Goal: Task Accomplishment & Management: Use online tool/utility

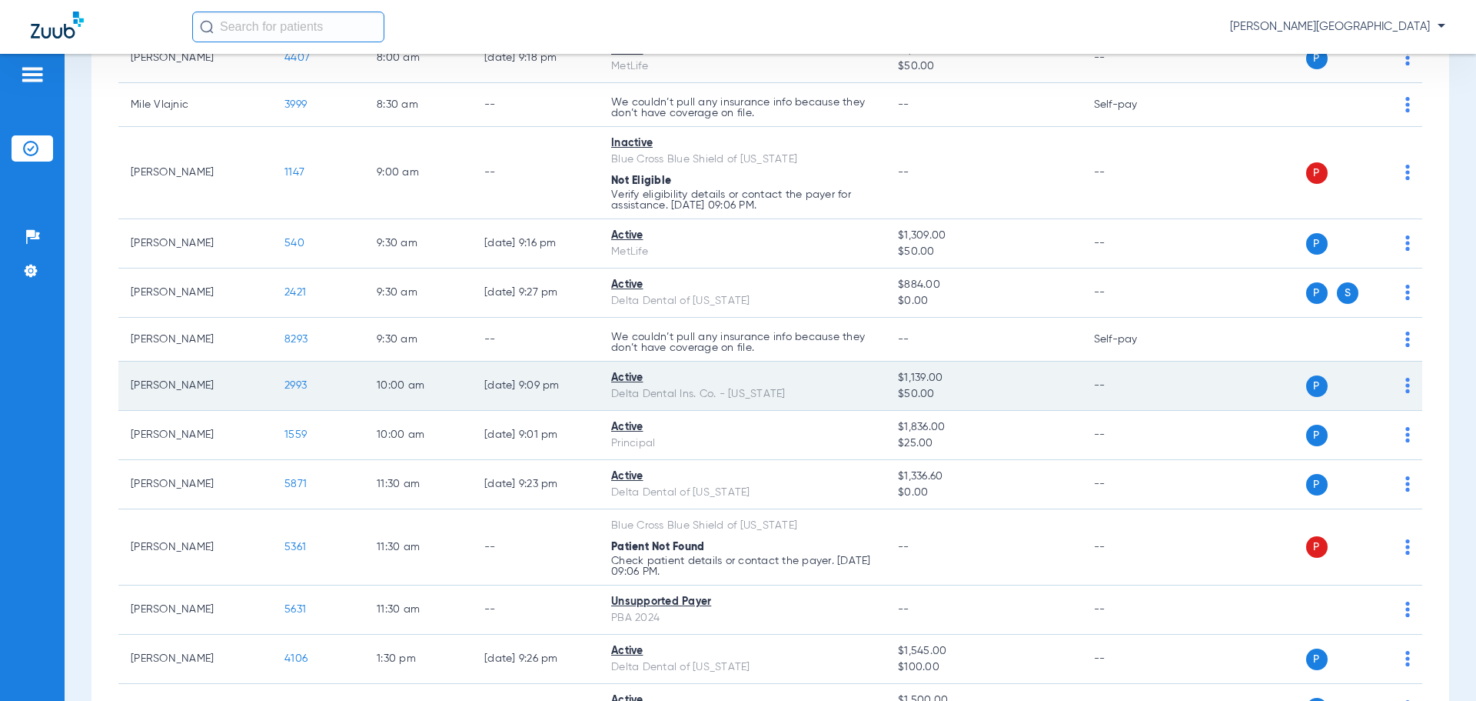
scroll to position [423, 0]
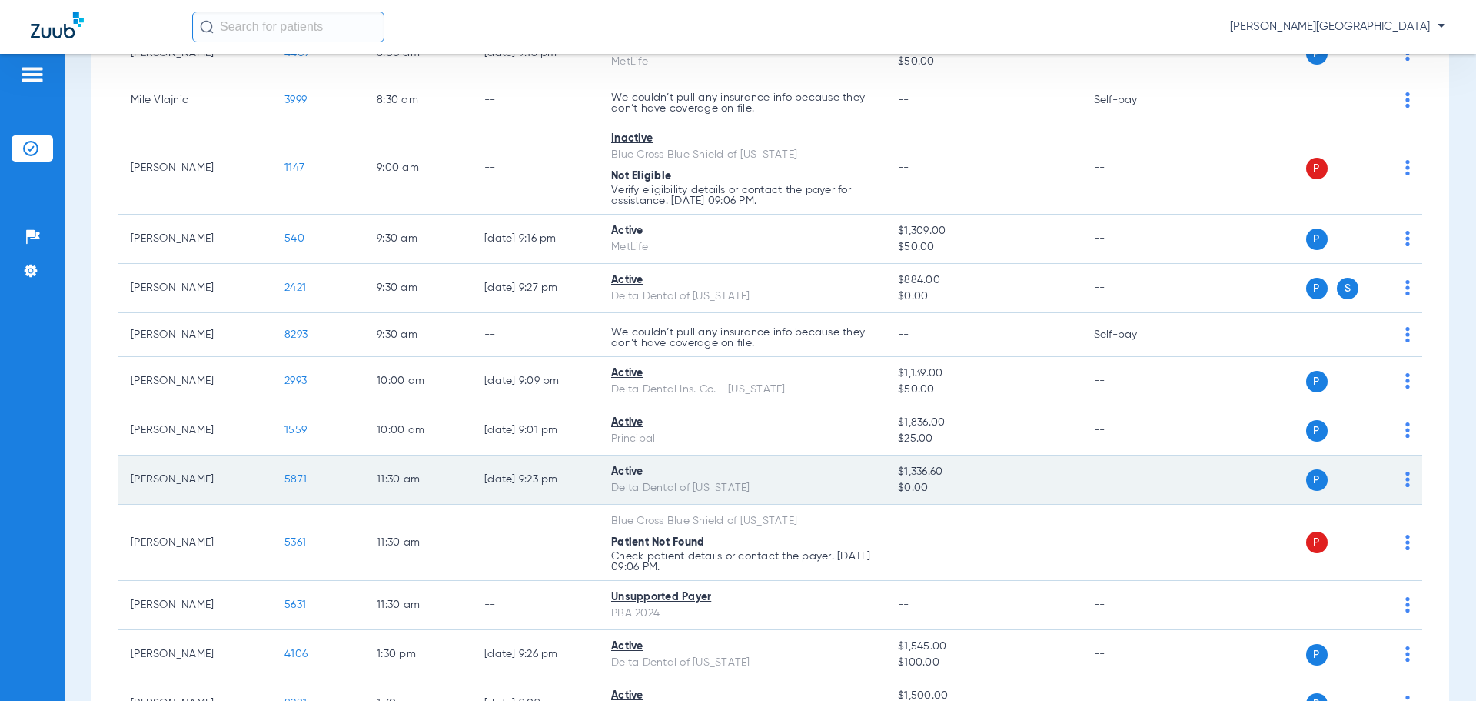
click at [294, 481] on span "5871" at bounding box center [296, 479] width 22 height 11
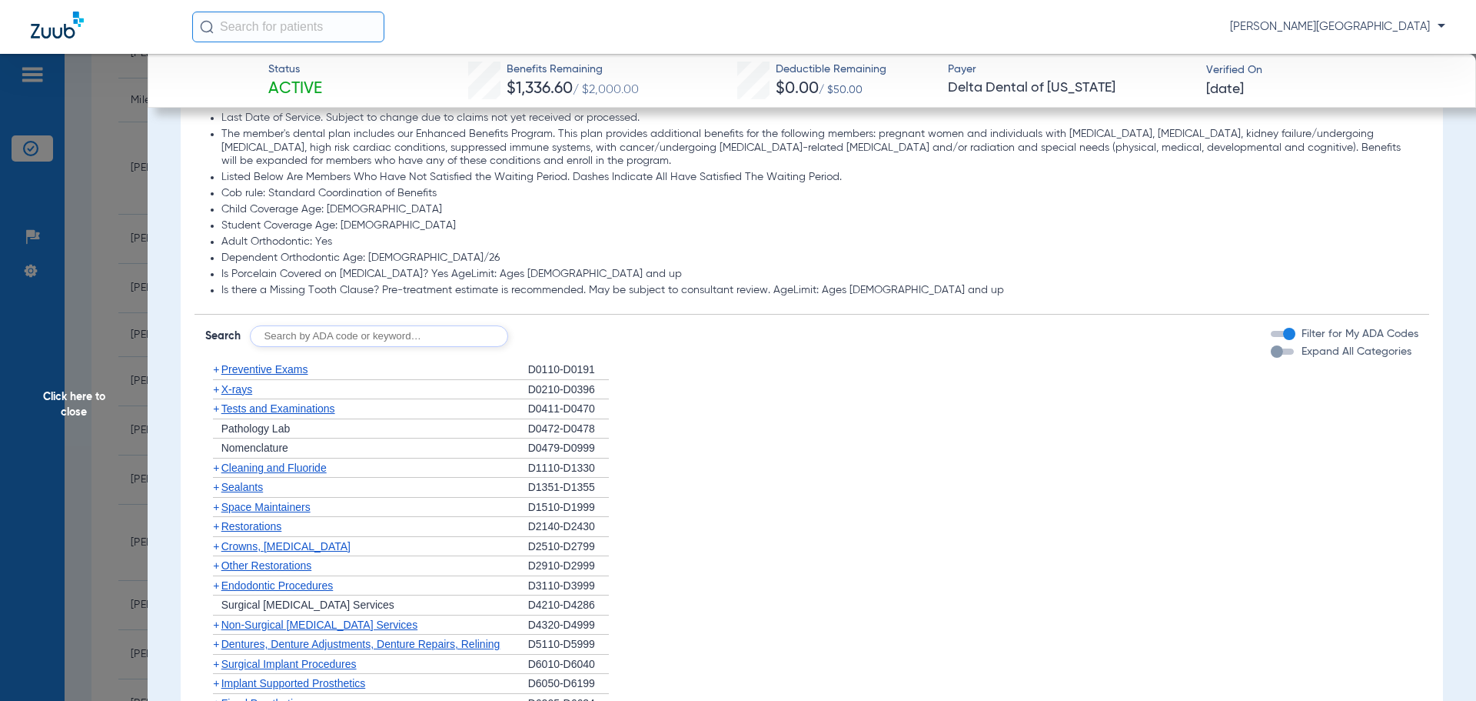
scroll to position [919, 0]
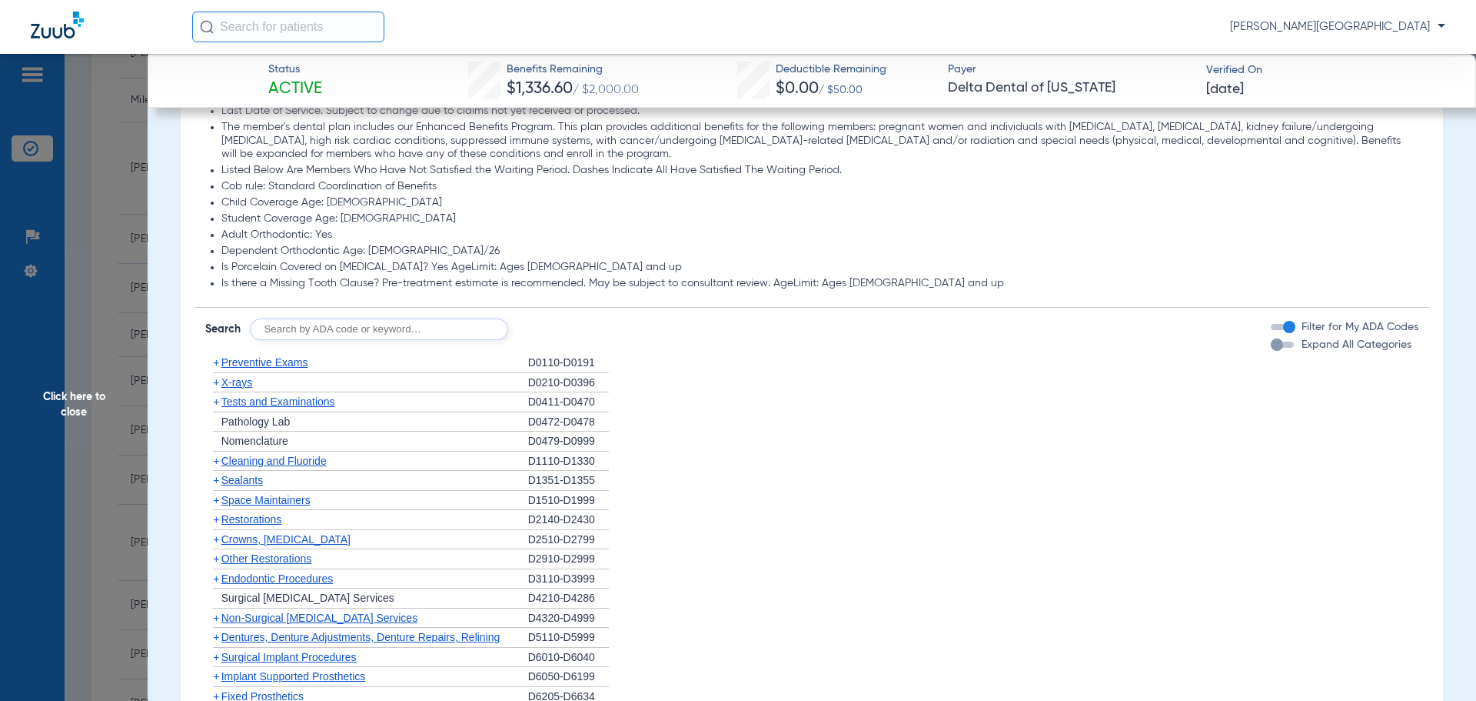
click at [217, 386] on span "+" at bounding box center [216, 382] width 6 height 12
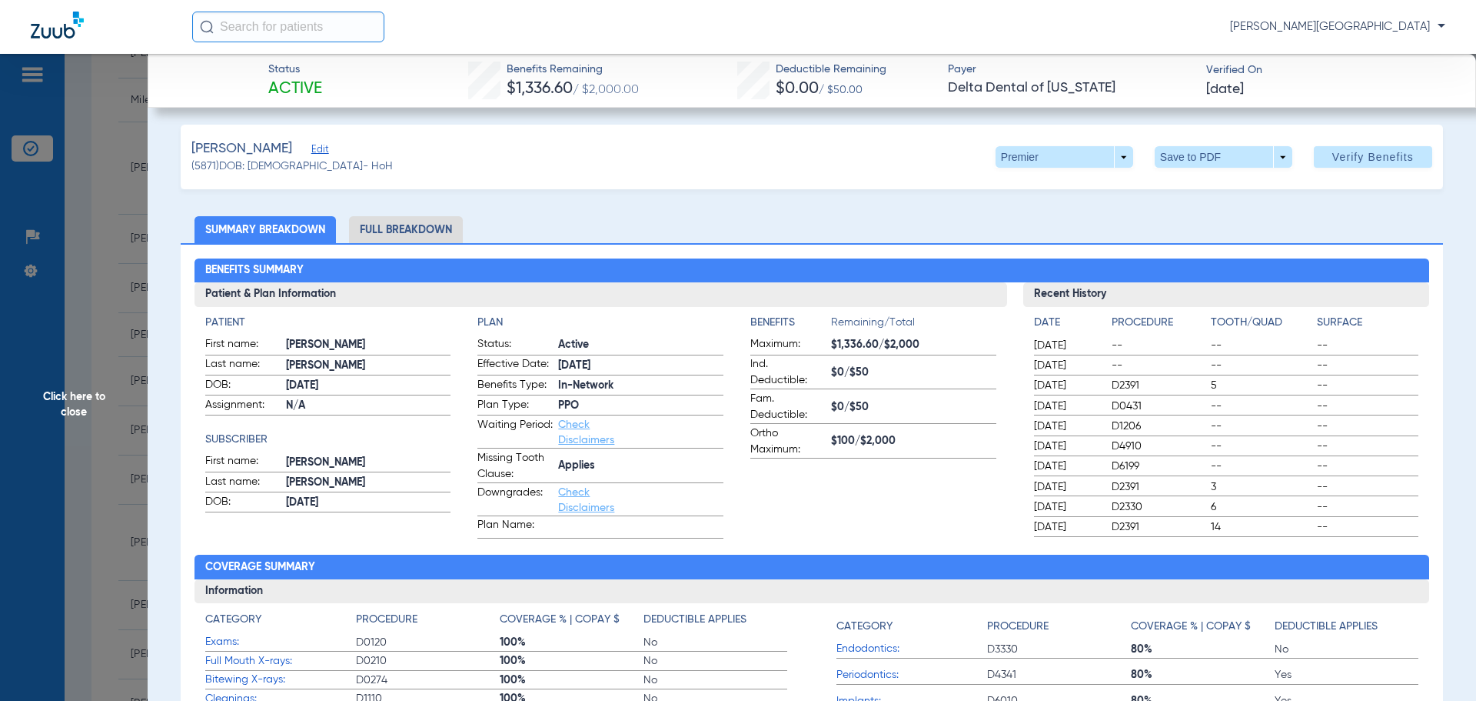
scroll to position [2, 0]
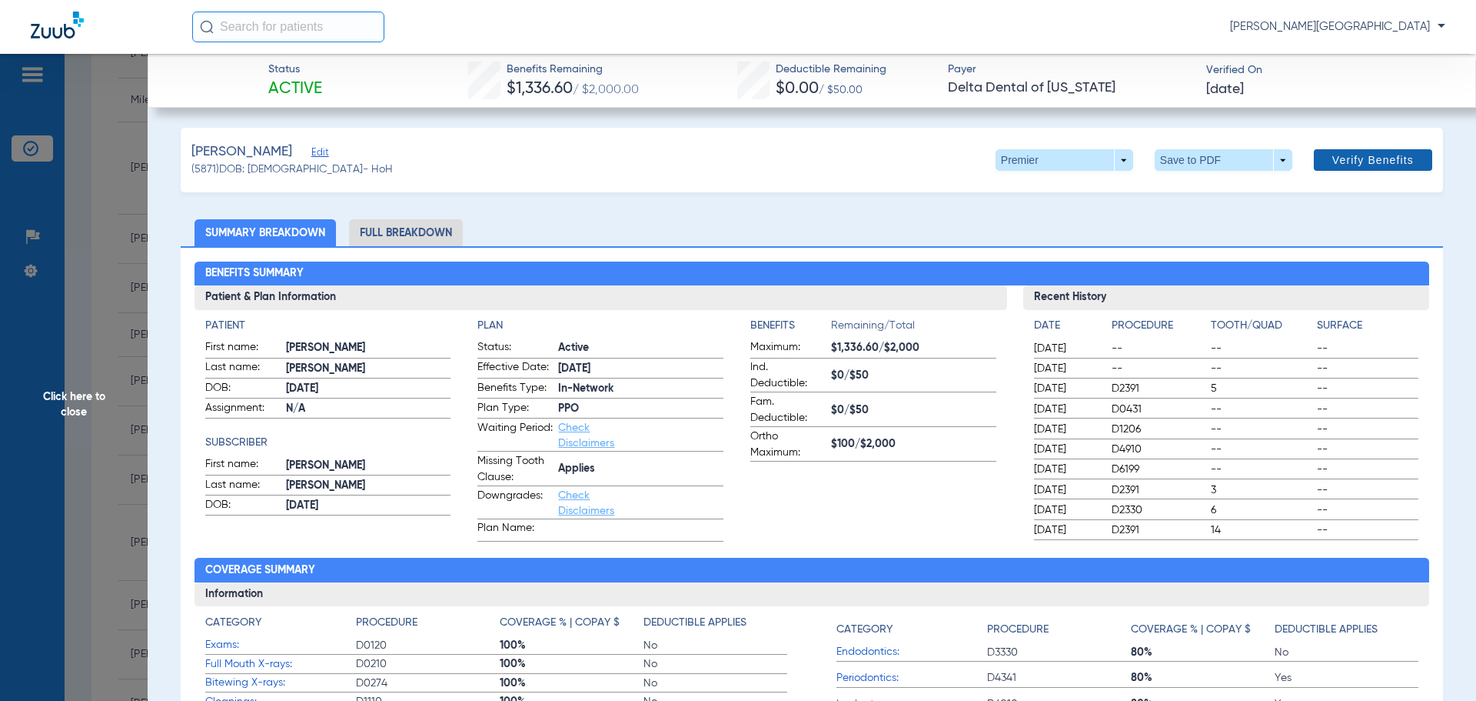
click at [1373, 155] on span "Verify Benefits" at bounding box center [1374, 160] width 82 height 12
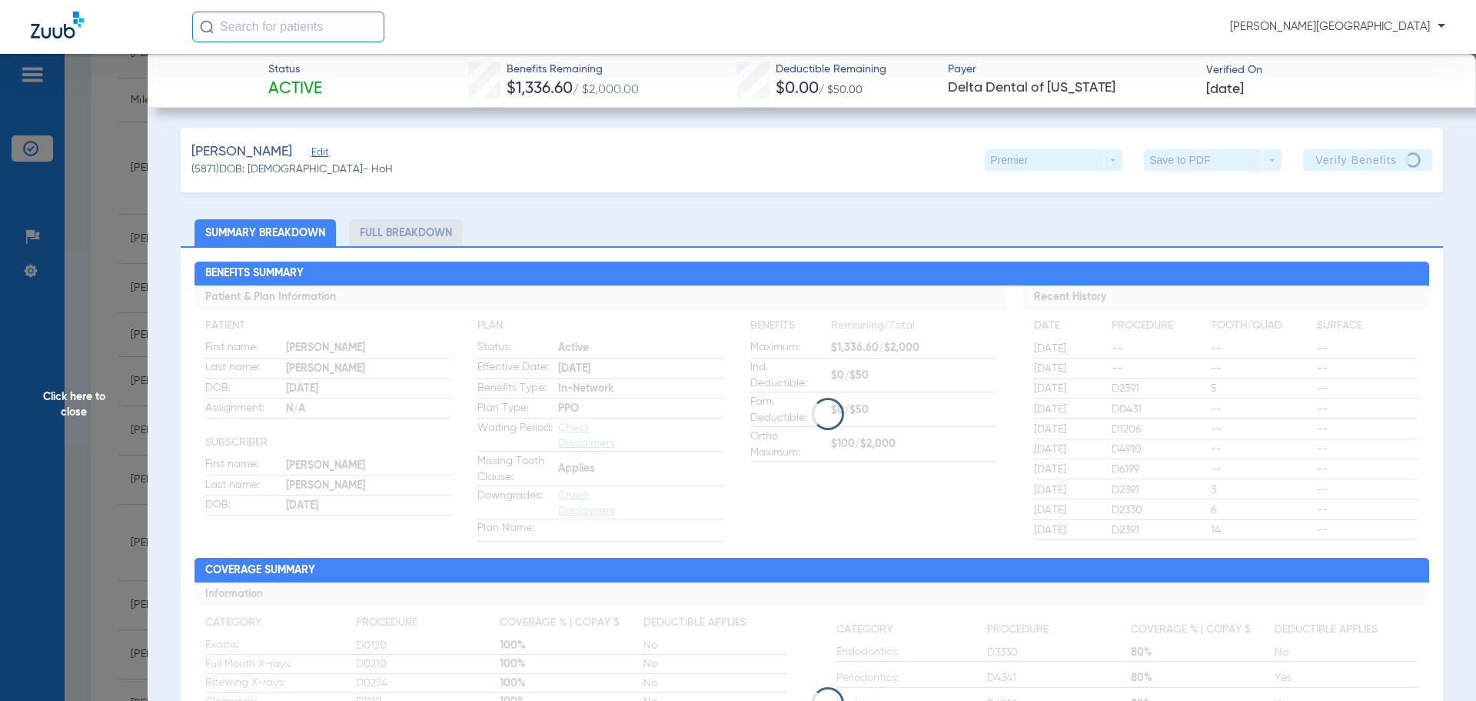
click at [395, 235] on li "Full Breakdown" at bounding box center [406, 232] width 114 height 27
click at [80, 395] on span "Click here to close" at bounding box center [74, 404] width 148 height 701
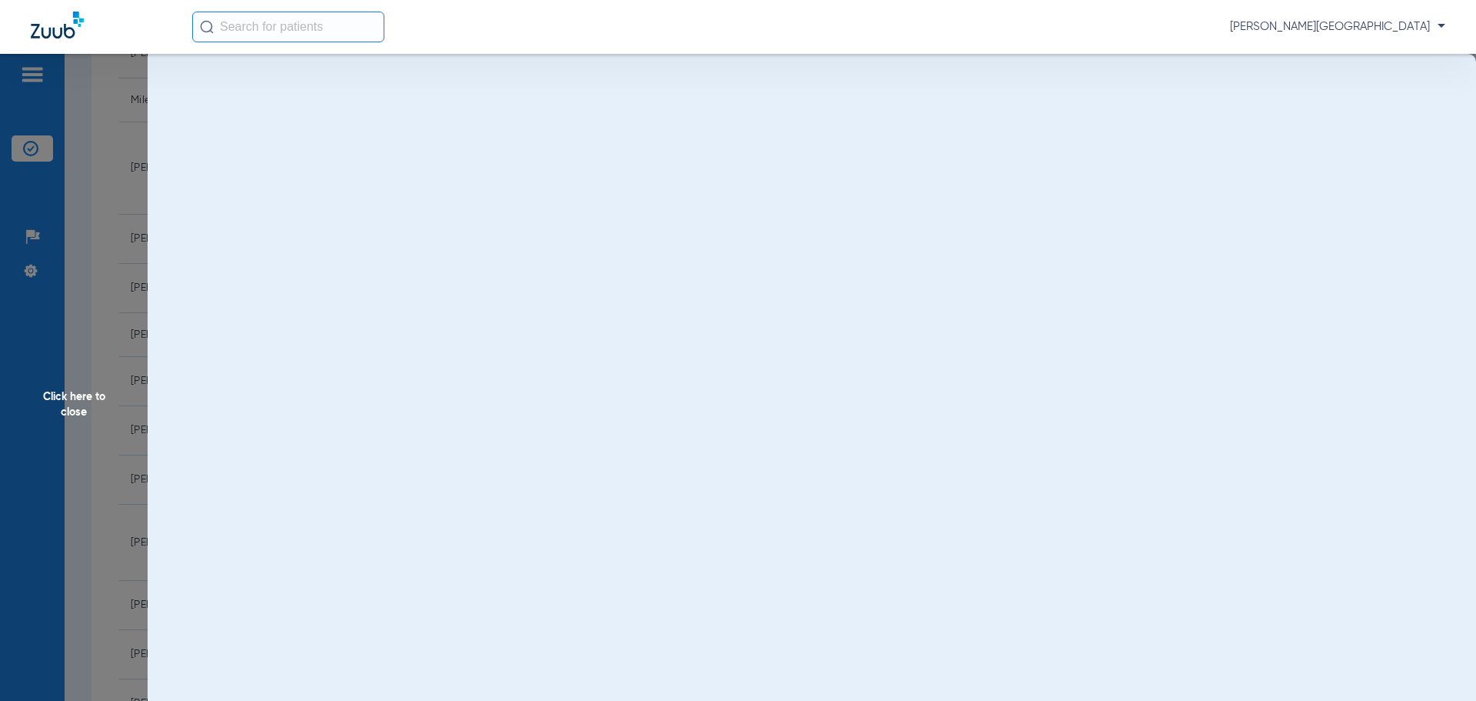
scroll to position [0, 0]
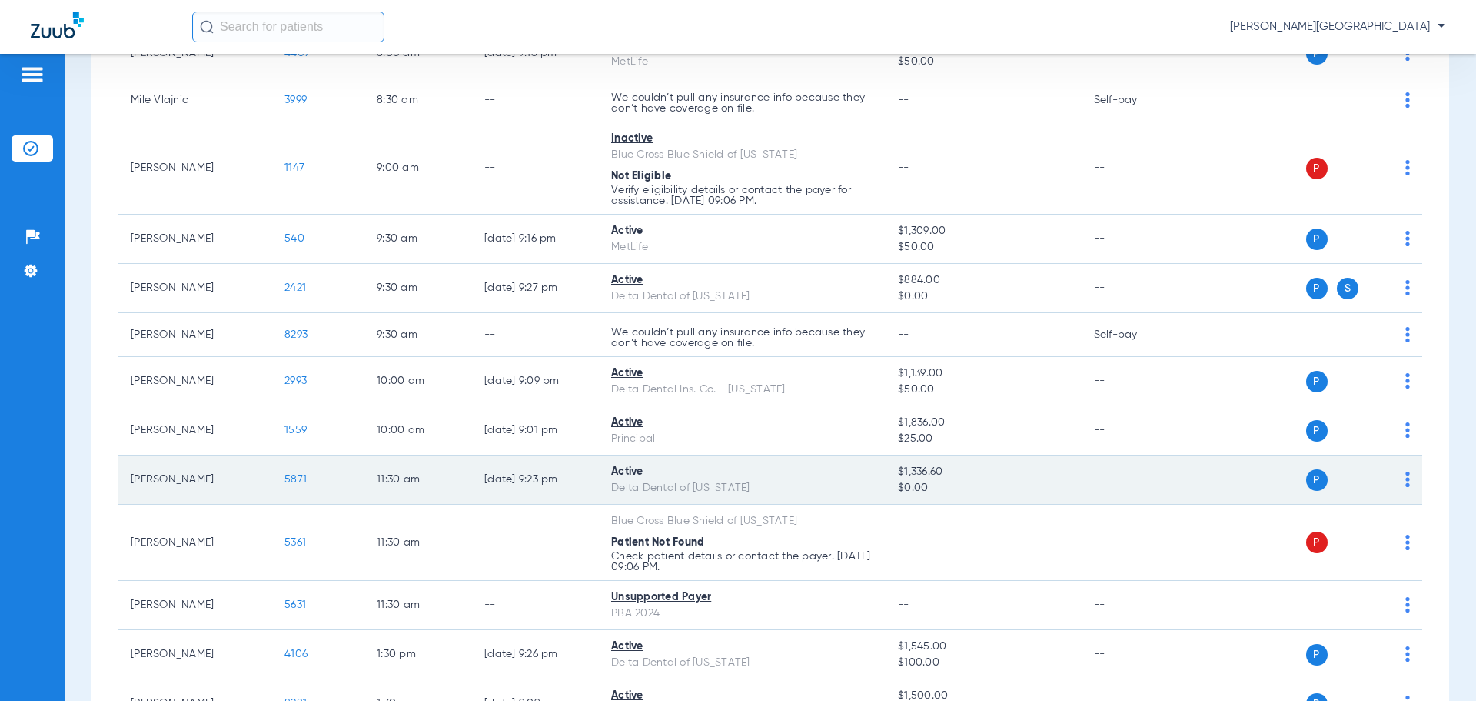
click at [290, 483] on span "5871" at bounding box center [296, 479] width 22 height 11
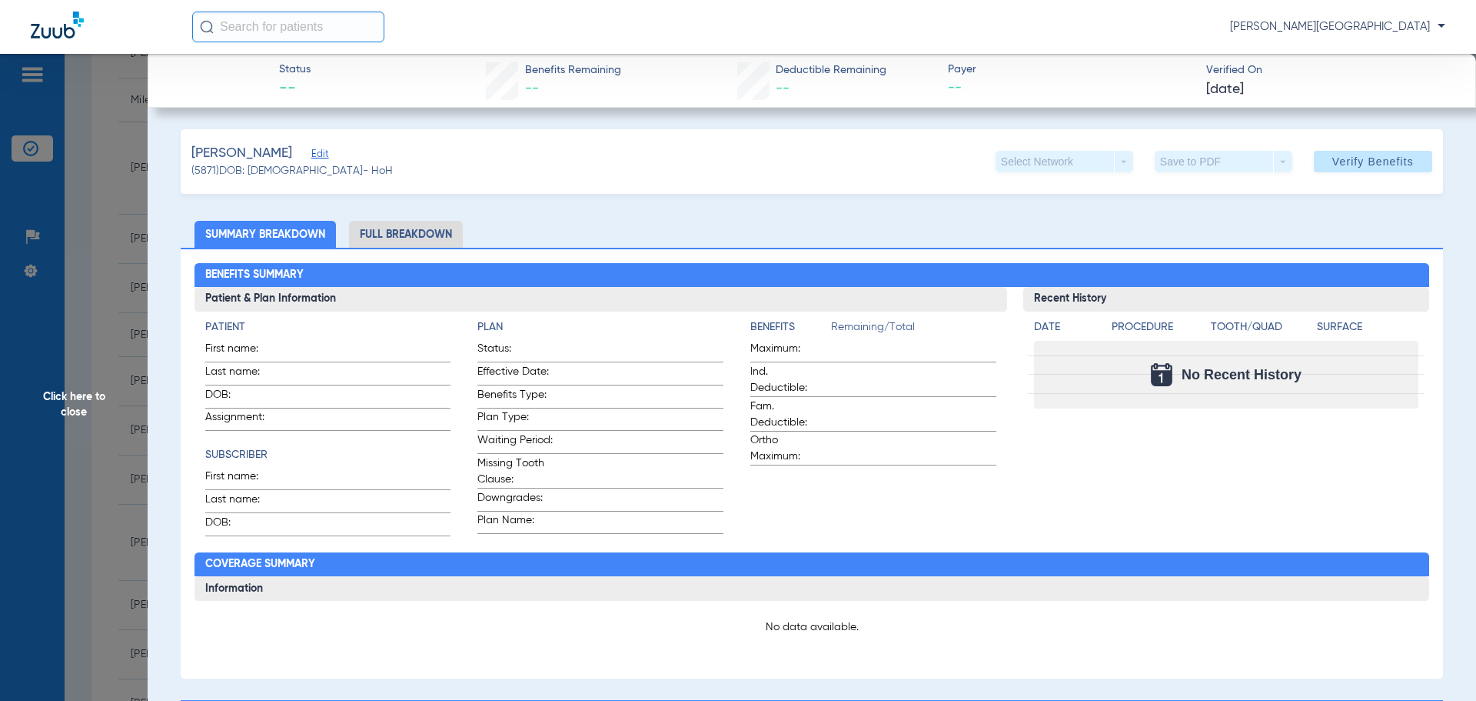
click at [404, 233] on li "Full Breakdown" at bounding box center [406, 234] width 114 height 27
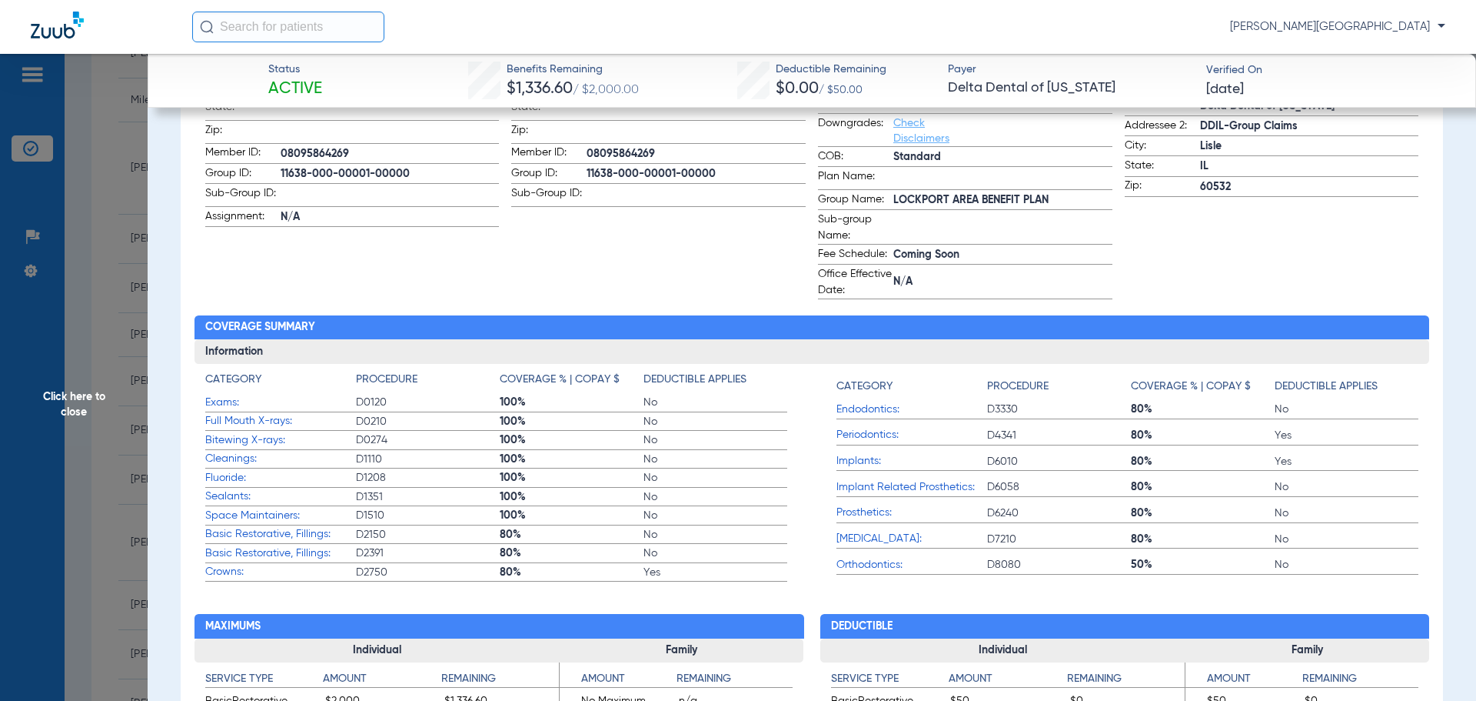
scroll to position [625, 0]
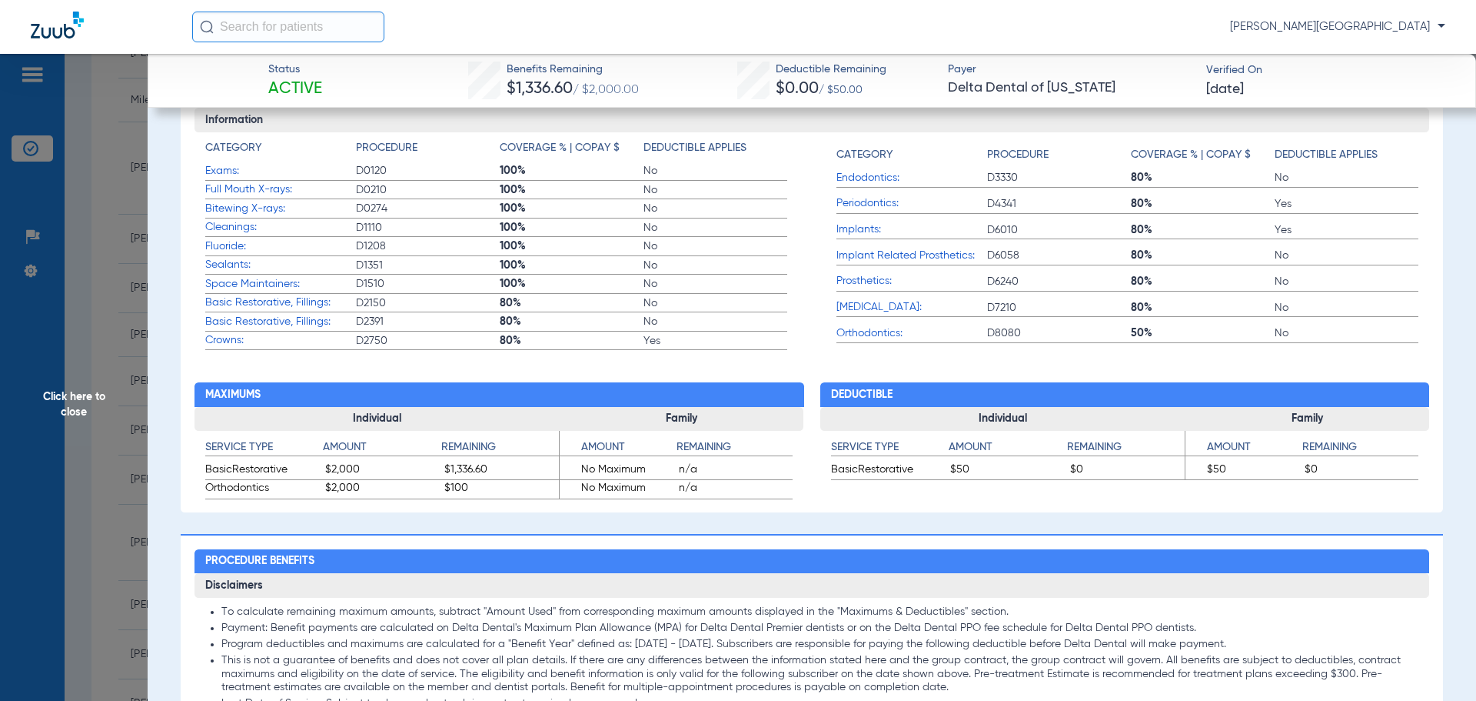
click at [259, 188] on span "Full Mouth X-rays:" at bounding box center [280, 189] width 151 height 16
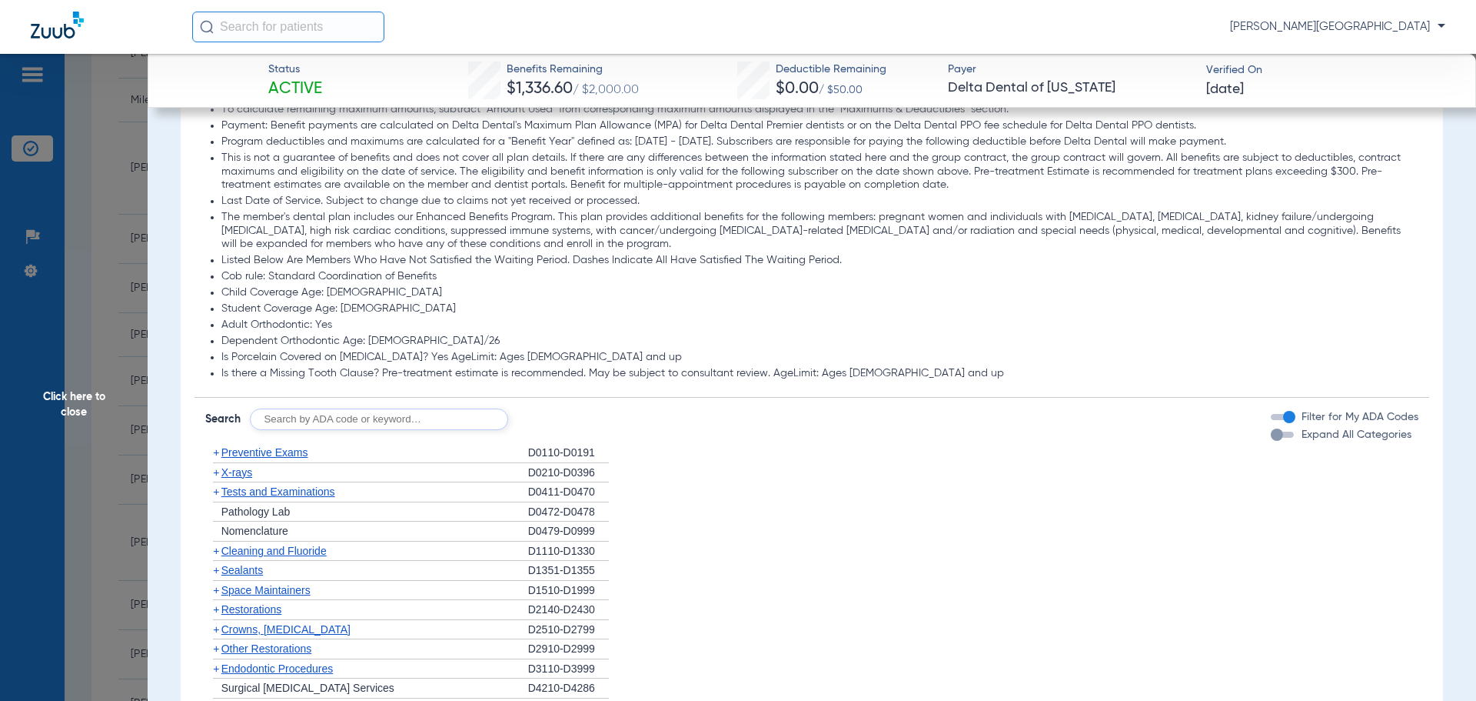
scroll to position [1189, 0]
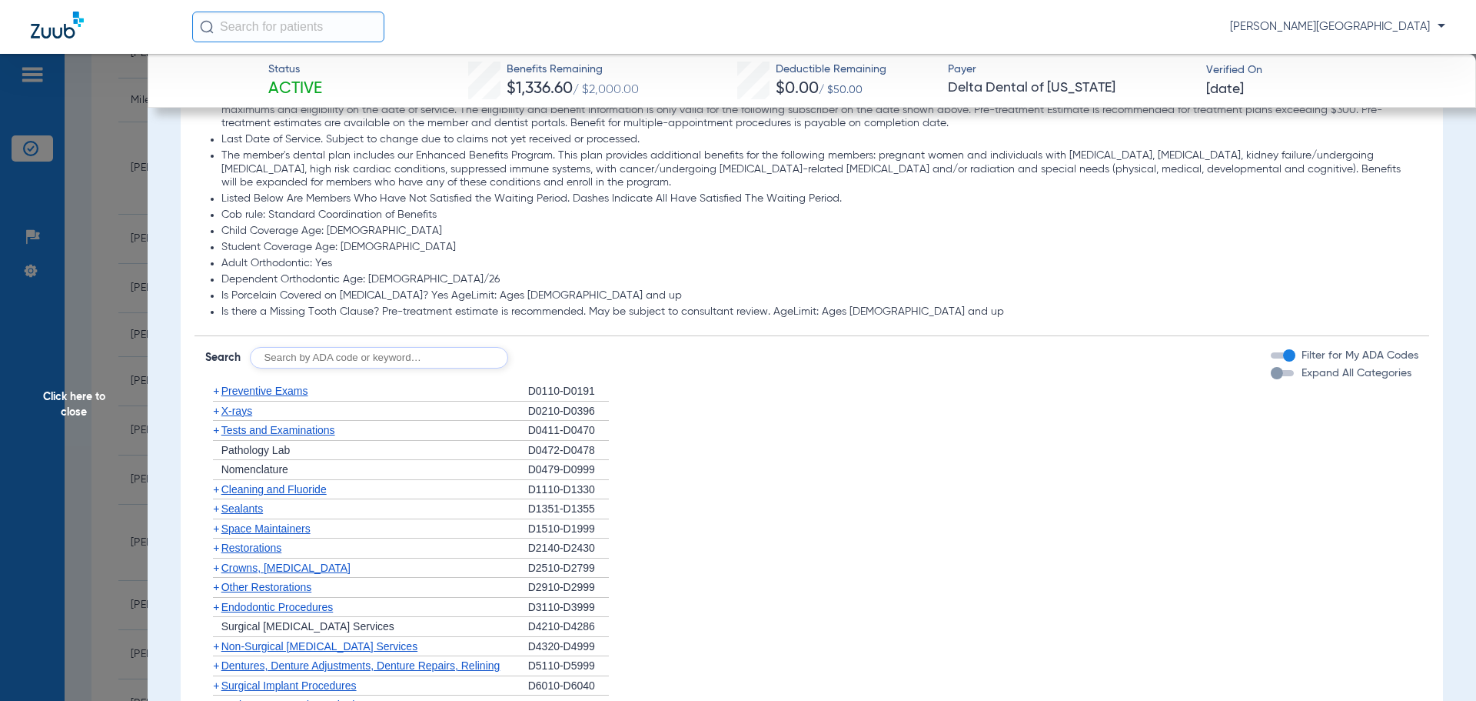
click at [215, 415] on span "+" at bounding box center [216, 410] width 6 height 12
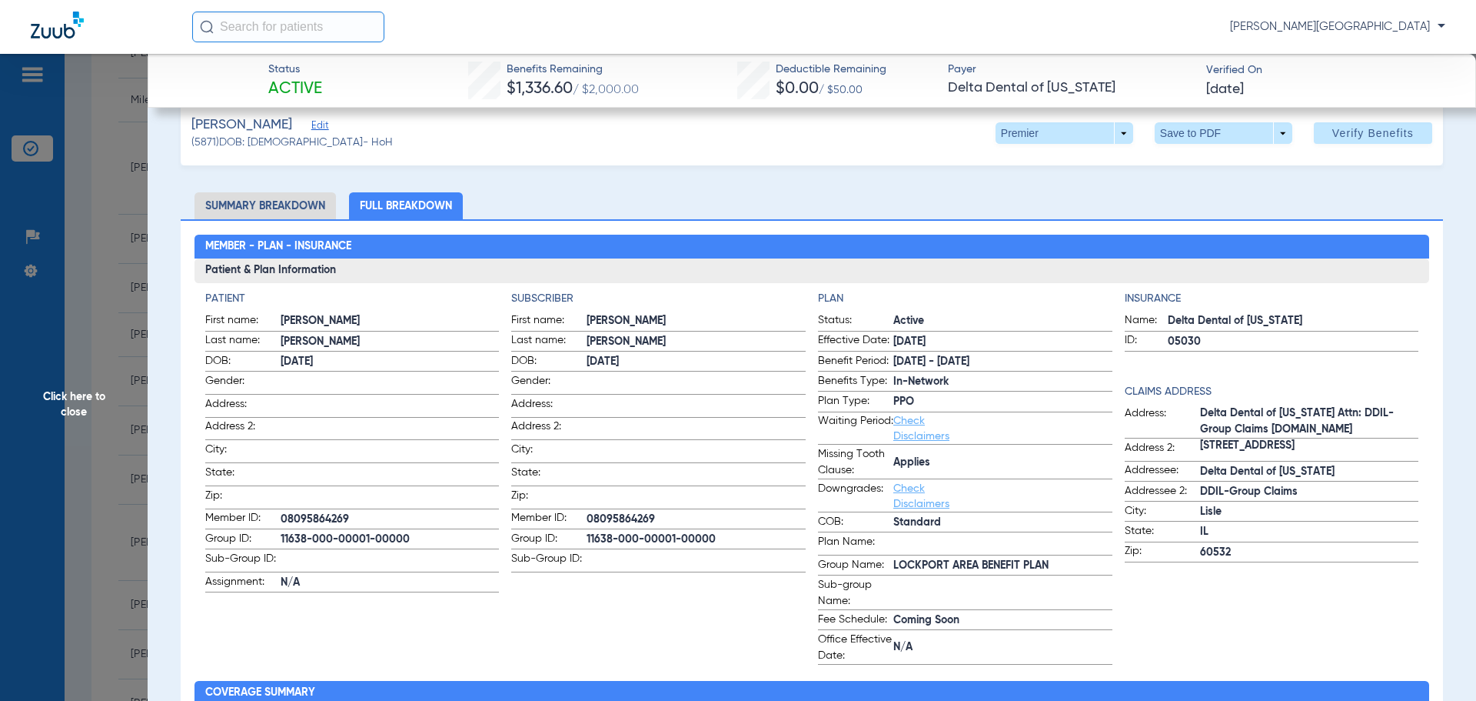
scroll to position [0, 0]
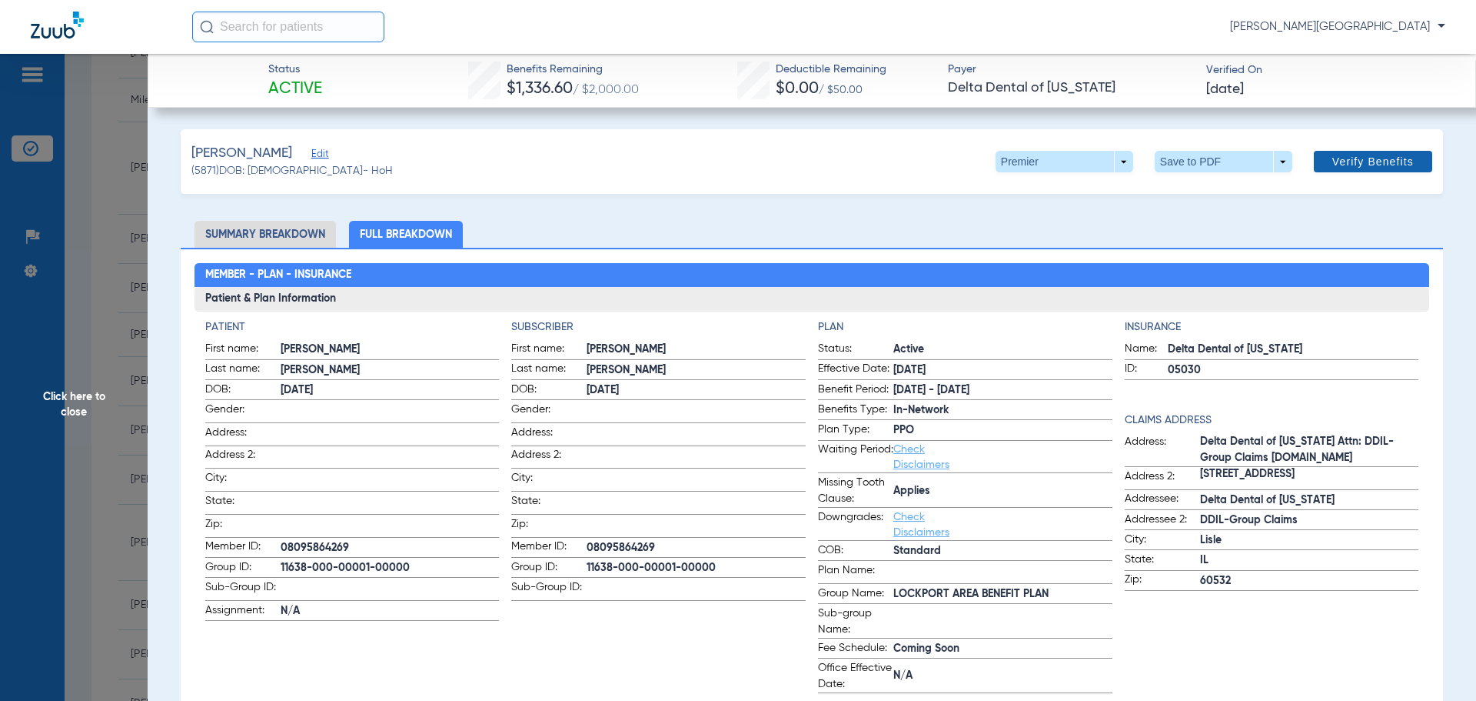
click at [1333, 167] on span "Verify Benefits" at bounding box center [1374, 161] width 82 height 12
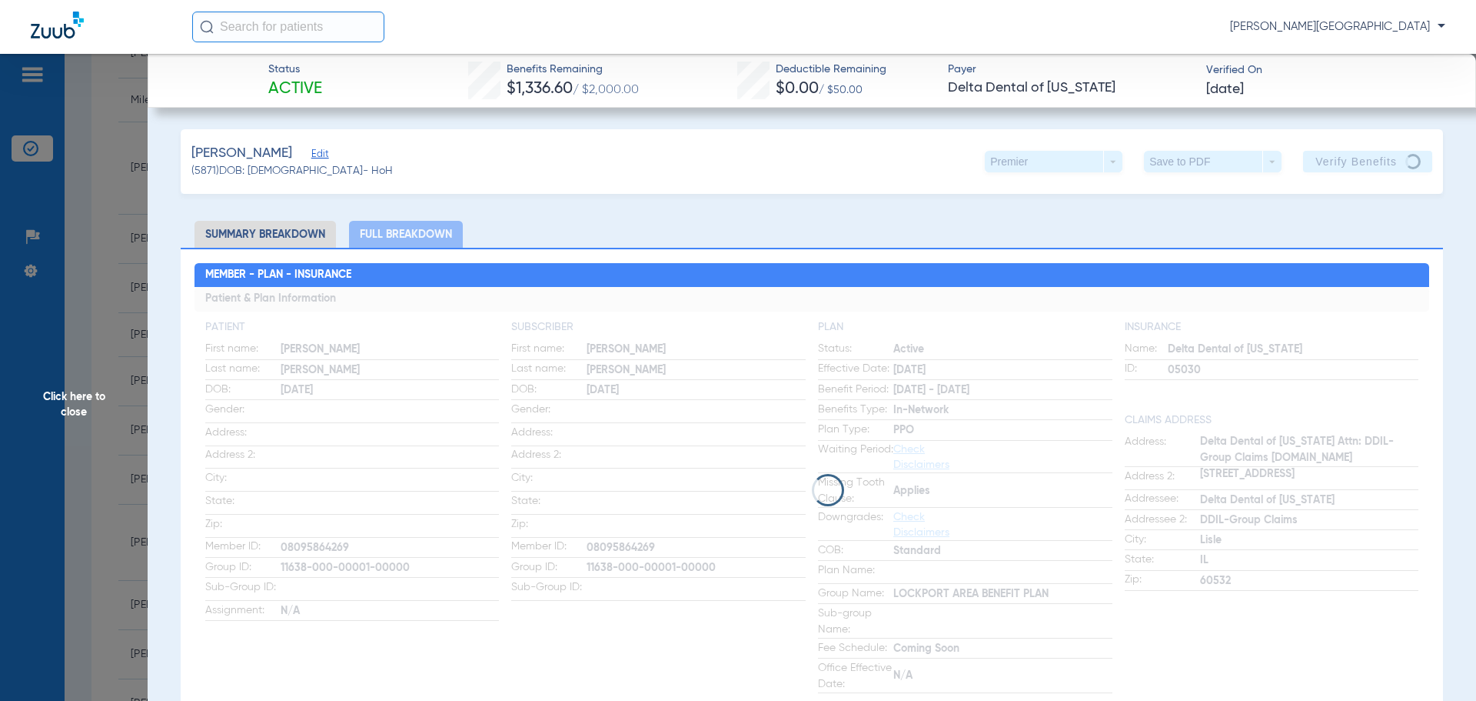
click at [105, 301] on span "Click here to close" at bounding box center [74, 404] width 148 height 701
